Goal: Check status: Check status

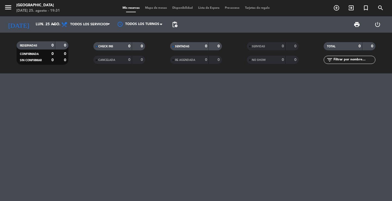
click at [214, 8] on span "Lista de Espera" at bounding box center [208, 8] width 27 height 3
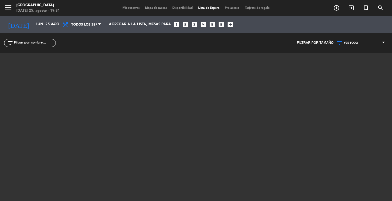
click at [133, 8] on span "Mis reservas" at bounding box center [131, 8] width 23 height 3
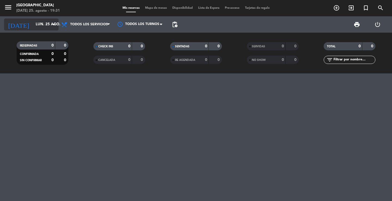
click at [53, 26] on icon "arrow_drop_down" at bounding box center [54, 24] width 7 height 7
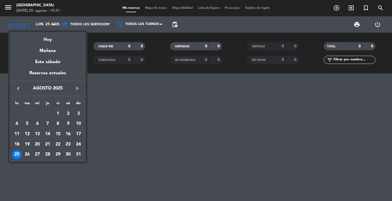
click at [25, 157] on div "26" at bounding box center [27, 154] width 9 height 9
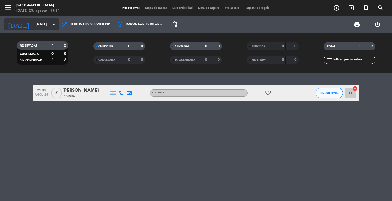
click at [55, 22] on icon "arrow_drop_down" at bounding box center [54, 24] width 7 height 7
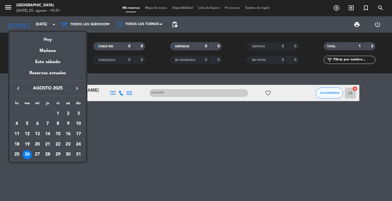
click at [38, 158] on div "27" at bounding box center [37, 154] width 9 height 9
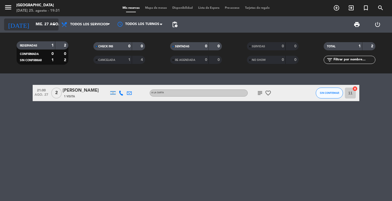
click at [53, 25] on icon "arrow_drop_down" at bounding box center [54, 24] width 7 height 7
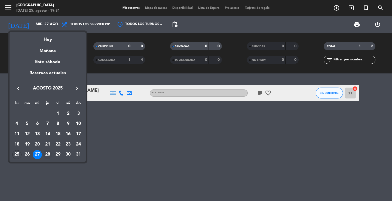
click at [46, 156] on div "28" at bounding box center [47, 154] width 9 height 9
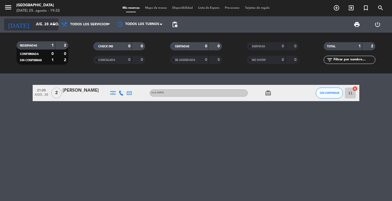
click at [56, 23] on icon "arrow_drop_down" at bounding box center [54, 24] width 7 height 7
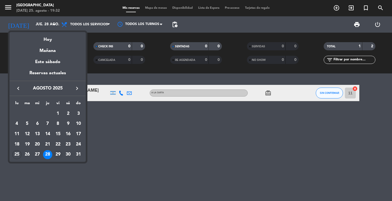
click at [60, 152] on div "29" at bounding box center [57, 154] width 9 height 9
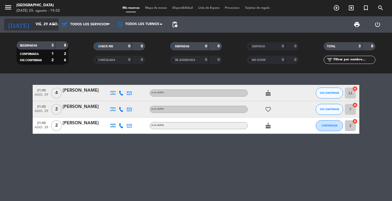
click at [53, 27] on icon "arrow_drop_down" at bounding box center [54, 24] width 7 height 7
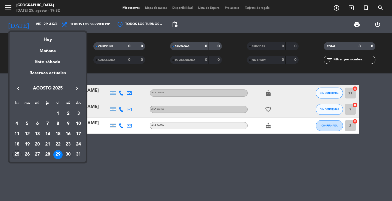
click at [69, 156] on div "30" at bounding box center [67, 154] width 9 height 9
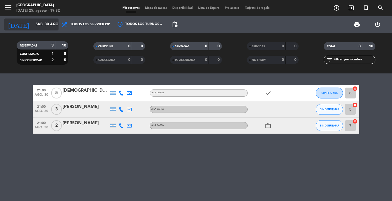
click at [54, 24] on icon "arrow_drop_down" at bounding box center [54, 24] width 7 height 7
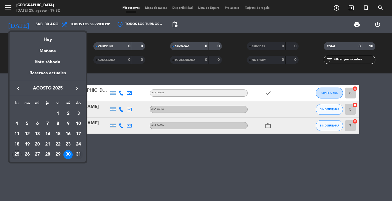
click at [78, 157] on div "31" at bounding box center [78, 154] width 9 height 9
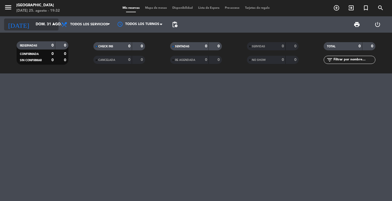
click at [54, 26] on icon "arrow_drop_down" at bounding box center [54, 24] width 7 height 7
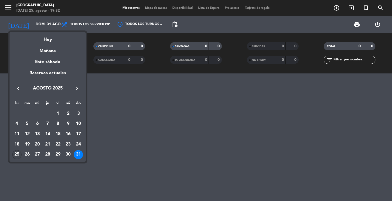
click at [17, 152] on div "25" at bounding box center [16, 154] width 9 height 9
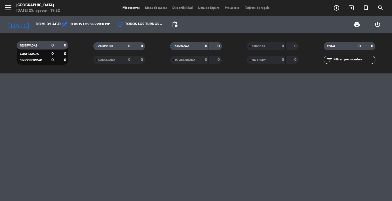
type input "lun. 25 ago."
drag, startPoint x: 62, startPoint y: 140, endPoint x: 90, endPoint y: 134, distance: 27.8
click at [59, 134] on div at bounding box center [196, 137] width 392 height 128
